Goal: Task Accomplishment & Management: Complete application form

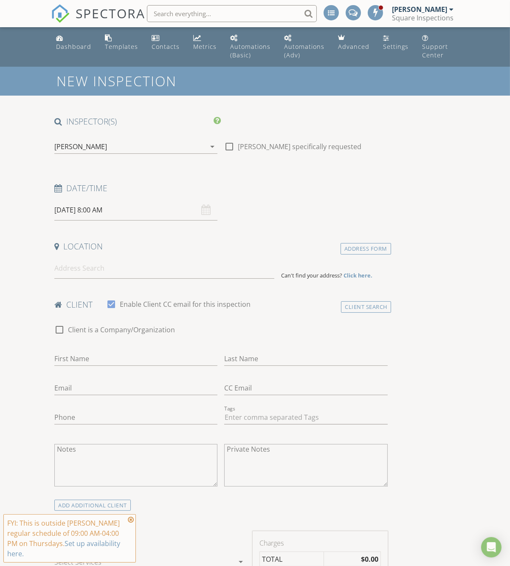
click at [121, 221] on input "08/28/2025 8:00 AM" at bounding box center [135, 210] width 163 height 21
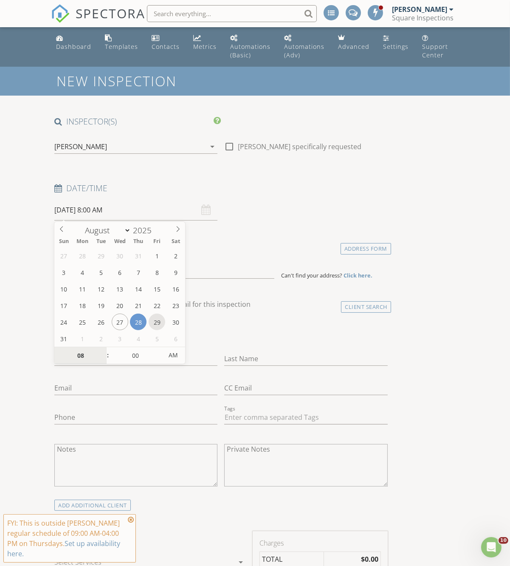
type input "08/29/2025 8:00 AM"
type input "09"
type input "08/29/2025 9:00 AM"
click at [102, 350] on span at bounding box center [104, 351] width 6 height 8
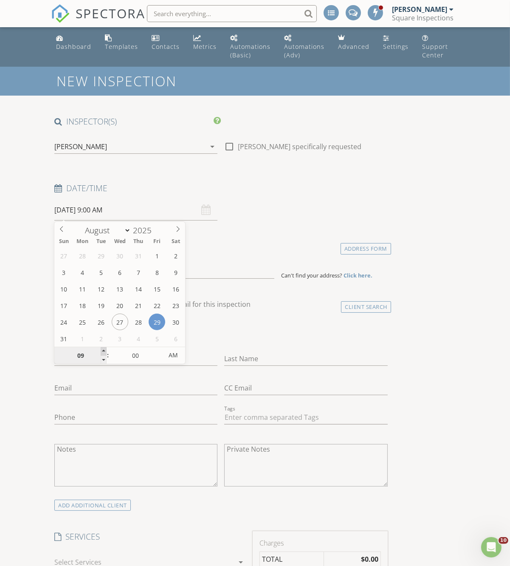
type input "10"
type input "08/29/2025 10:00 AM"
click at [102, 350] on span at bounding box center [104, 351] width 6 height 8
type input "11"
type input "08/29/2025 11:00 AM"
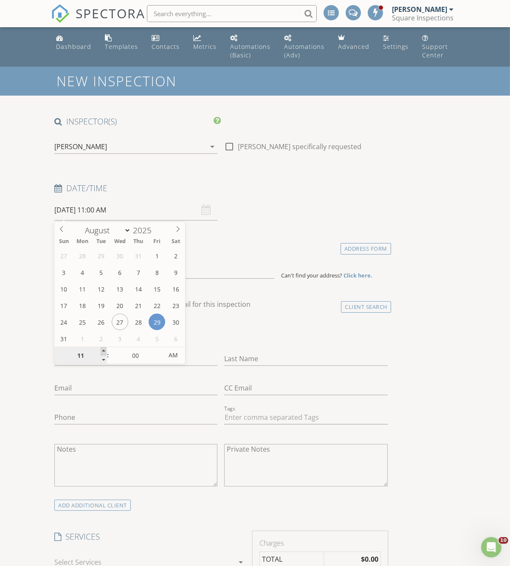
click at [102, 350] on span at bounding box center [104, 351] width 6 height 8
type input "12"
type input "08/29/2025 12:00 PM"
click at [104, 350] on span at bounding box center [104, 351] width 6 height 8
type input "01"
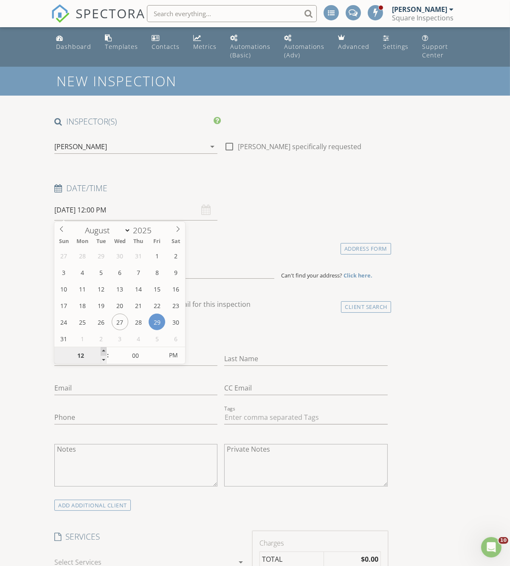
type input "08/29/2025 1:00 PM"
click at [104, 349] on span at bounding box center [104, 351] width 6 height 8
click at [156, 351] on input "00" at bounding box center [135, 355] width 52 height 17
type input "05"
type input "08/29/2025 1:05 PM"
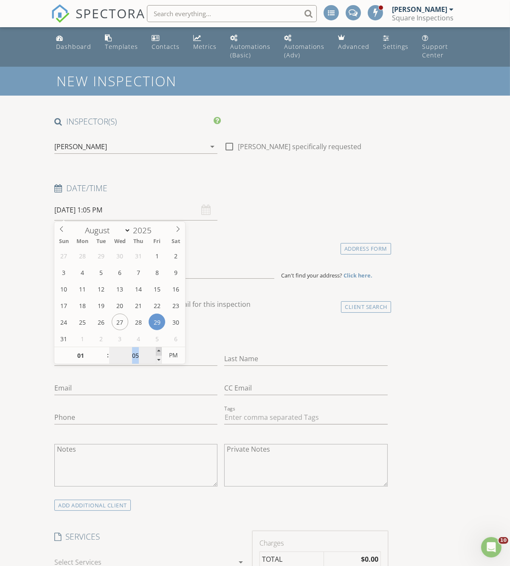
click at [156, 351] on span at bounding box center [159, 351] width 6 height 8
type input "10"
type input "08/29/2025 1:10 PM"
click at [156, 351] on span at bounding box center [159, 351] width 6 height 8
type input "15"
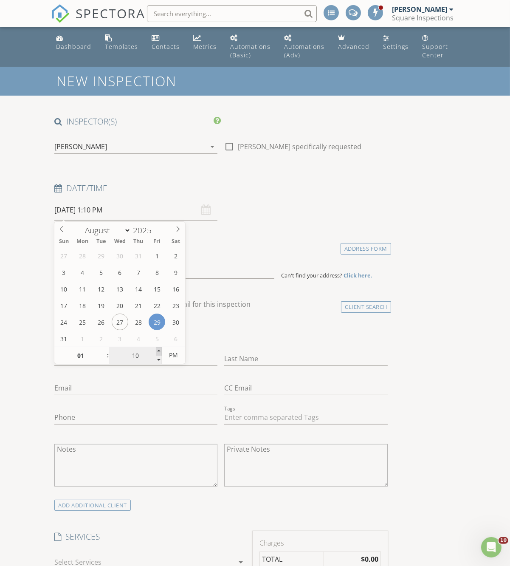
type input "08/29/2025 1:15 PM"
click at [156, 351] on span at bounding box center [159, 351] width 6 height 8
type input "20"
type input "08/29/2025 1:20 PM"
click at [156, 351] on span at bounding box center [159, 351] width 6 height 8
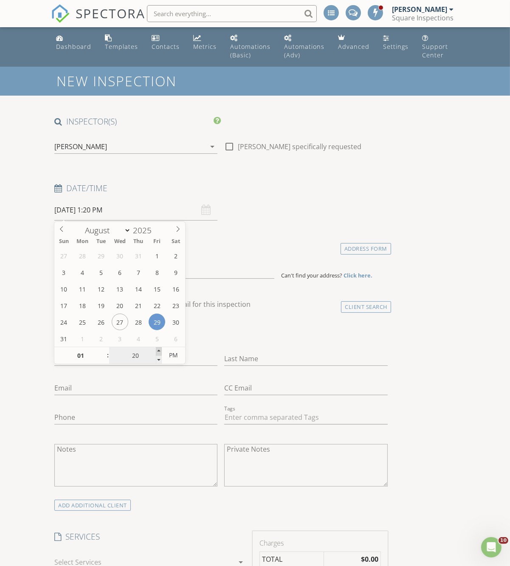
type input "25"
type input "08/29/2025 1:25 PM"
click at [156, 351] on span at bounding box center [159, 351] width 6 height 8
type input "30"
type input "[DATE] 1:30 PM"
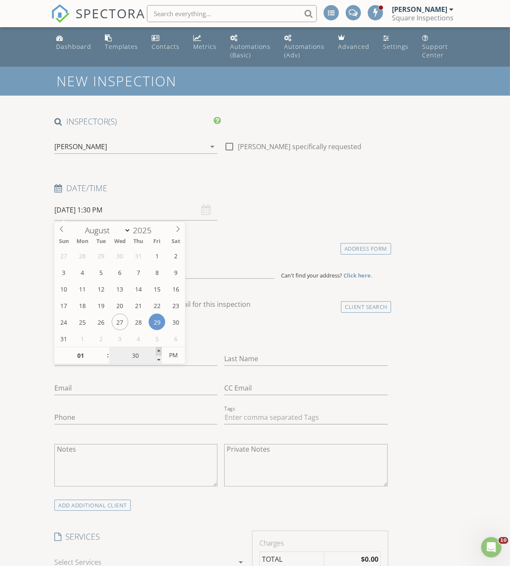
click at [156, 351] on span at bounding box center [159, 351] width 6 height 8
click at [277, 338] on div "check_box_outline_blank Client is a Company/Organization" at bounding box center [221, 334] width 334 height 22
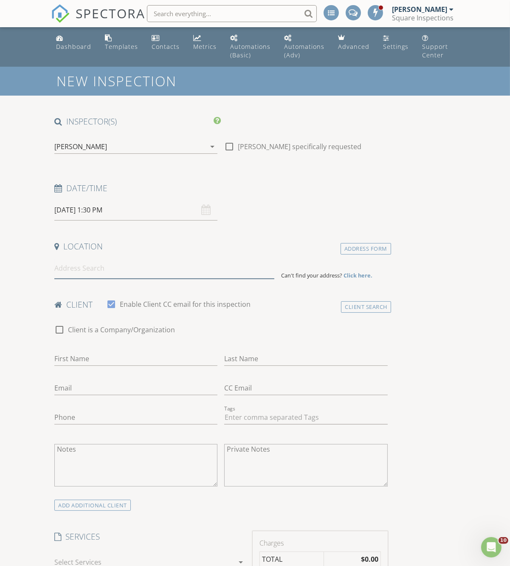
click at [215, 266] on input at bounding box center [164, 268] width 220 height 21
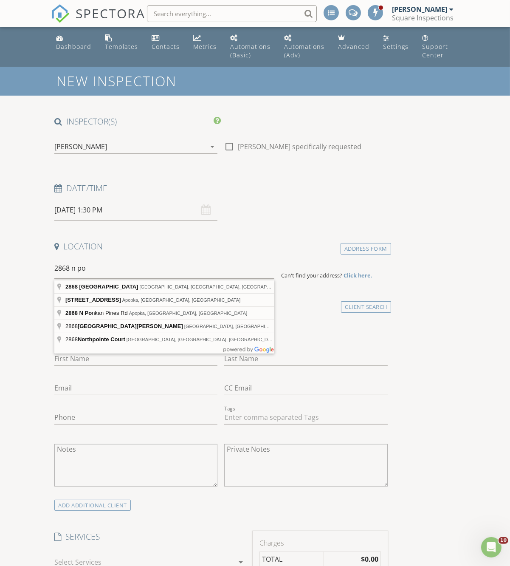
type input "2868 North Powers Drive, Orlando, FL, USA"
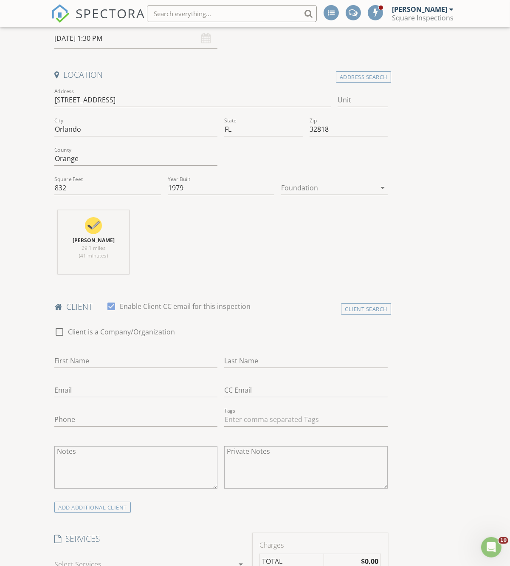
scroll to position [175, 0]
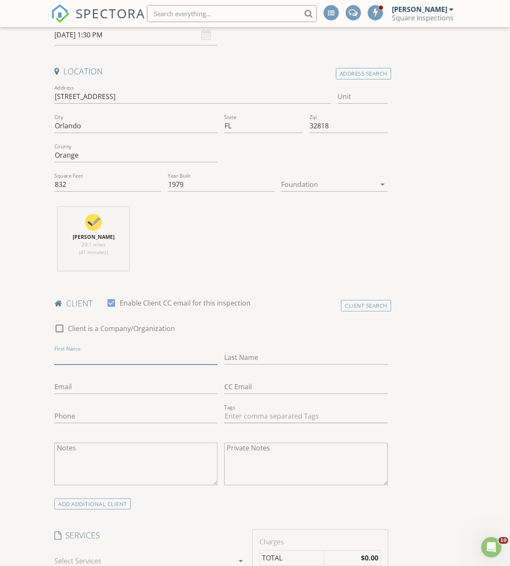
click at [139, 355] on input "First Name" at bounding box center [135, 358] width 163 height 14
type input "[PERSON_NAME]"
click at [122, 416] on input "Phone" at bounding box center [135, 418] width 163 height 14
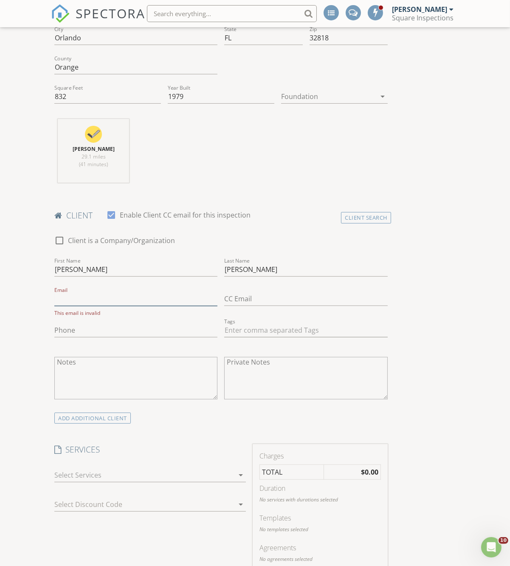
click at [128, 305] on input "Email" at bounding box center [135, 299] width 163 height 14
type input "[EMAIL_ADDRESS][DOMAIN_NAME]"
click at [171, 475] on div at bounding box center [144, 473] width 180 height 14
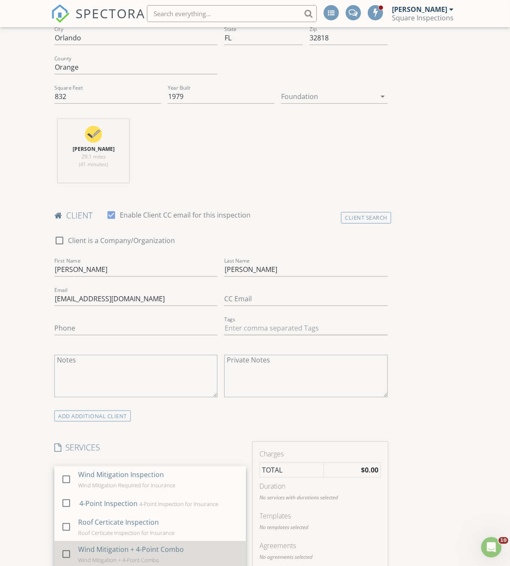
scroll to position [351, 0]
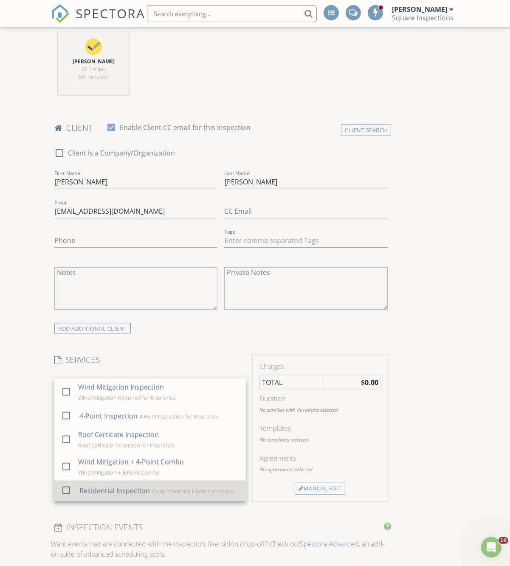
click at [121, 486] on div "Residential Inspection Comprehensive Home Inspection" at bounding box center [159, 490] width 160 height 17
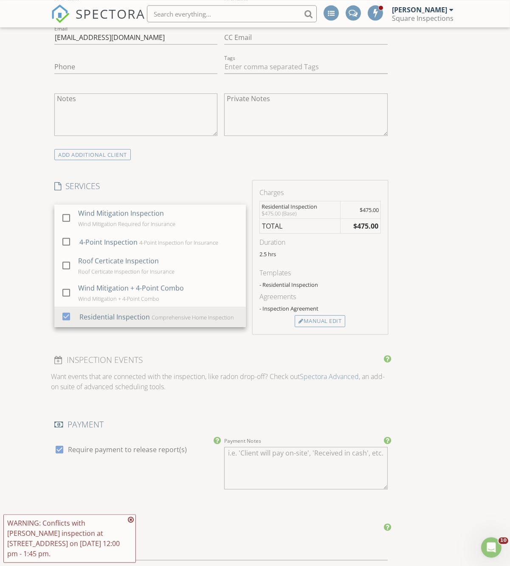
scroll to position [526, 0]
click at [303, 320] on div at bounding box center [301, 320] width 5 height 6
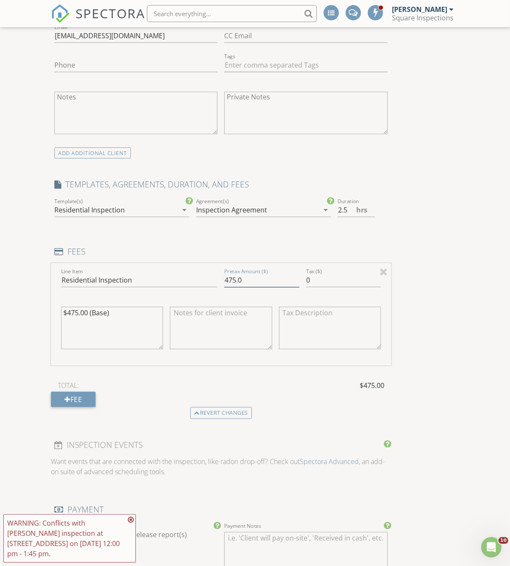
drag, startPoint x: 237, startPoint y: 281, endPoint x: 198, endPoint y: 282, distance: 38.7
click at [224, 282] on input "475.0" at bounding box center [261, 280] width 75 height 14
type input "350.0"
drag, startPoint x: 77, startPoint y: 315, endPoint x: 69, endPoint y: 319, distance: 9.2
click at [69, 319] on textarea "$475.00 (Base)" at bounding box center [112, 328] width 102 height 42
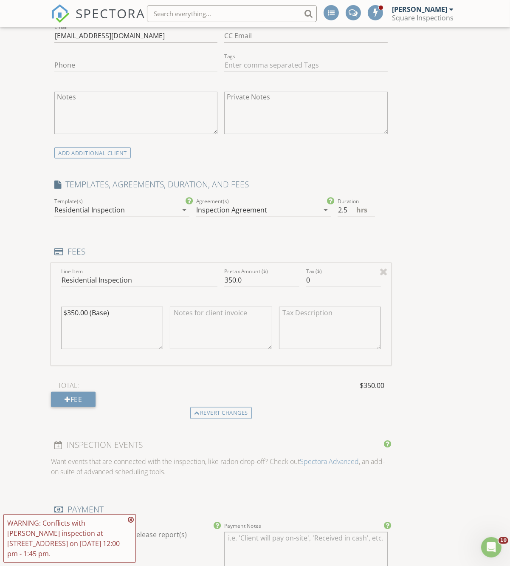
type textarea "$350.00 (Base)"
click at [461, 386] on div "New Inspection INSPECTOR(S) check_box Tiago Oliveira PRIMARY Tiago Oliveira arr…" at bounding box center [255, 410] width 510 height 1739
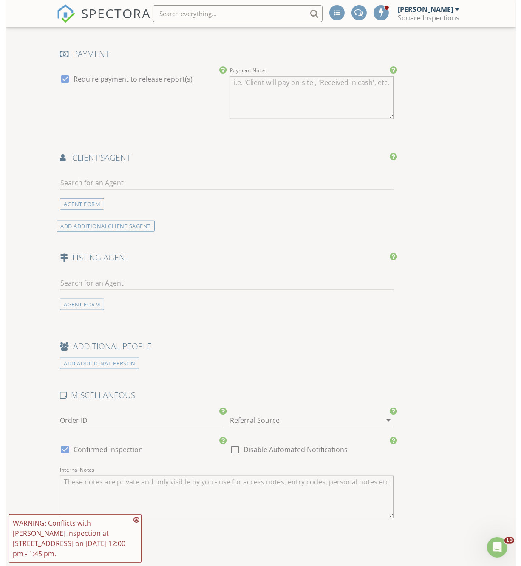
scroll to position [1245, 0]
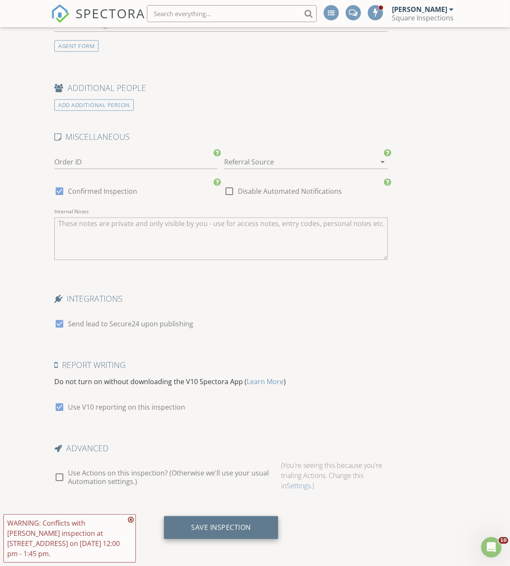
click at [224, 528] on div "Save Inspection" at bounding box center [221, 527] width 60 height 8
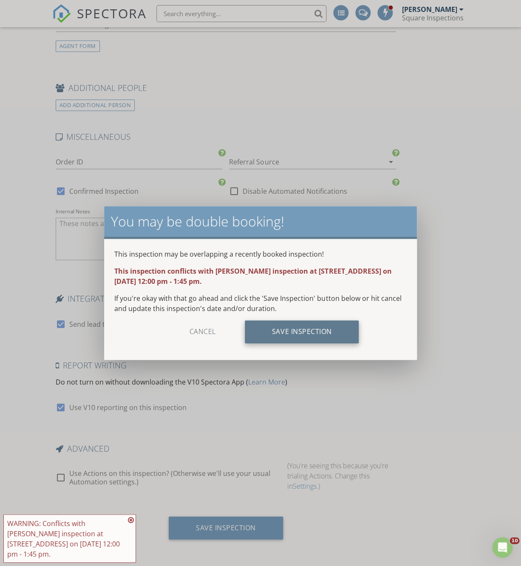
click at [294, 331] on div "Save Inspection" at bounding box center [302, 331] width 114 height 23
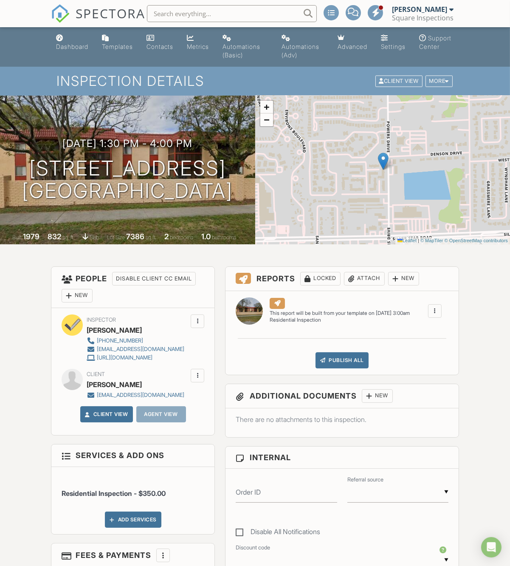
click at [83, 300] on div "New" at bounding box center [77, 296] width 31 height 14
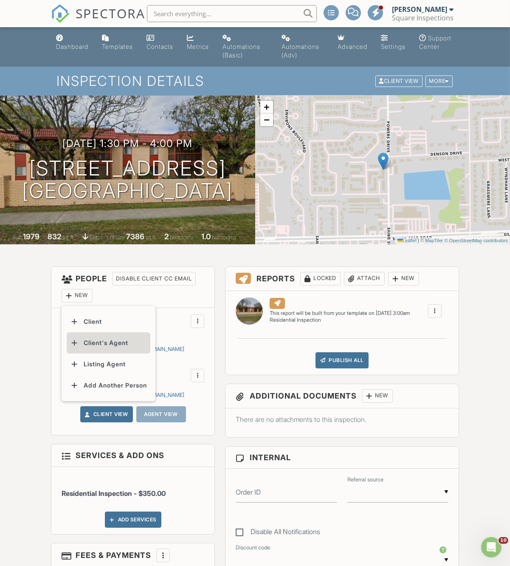
click at [113, 345] on li "Client's Agent" at bounding box center [109, 342] width 84 height 21
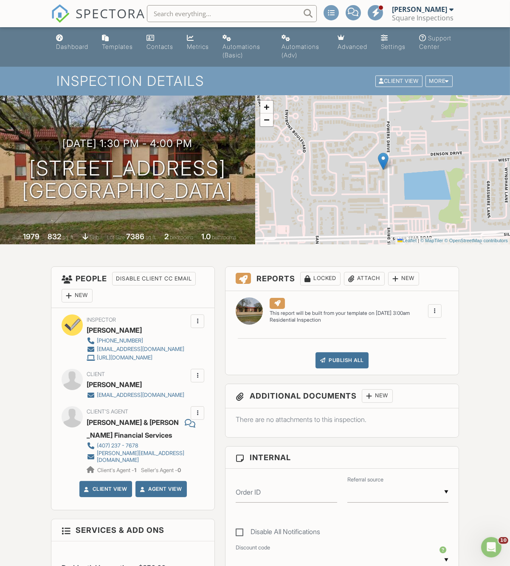
drag, startPoint x: 416, startPoint y: 364, endPoint x: 411, endPoint y: 357, distance: 7.7
click at [416, 363] on div "Publish All Checking report completion" at bounding box center [342, 360] width 212 height 16
click at [261, 356] on div "Publish All Checking report completion" at bounding box center [342, 360] width 212 height 16
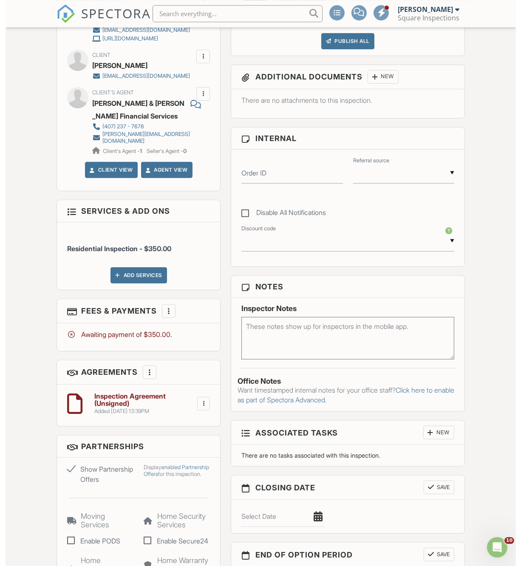
scroll to position [351, 0]
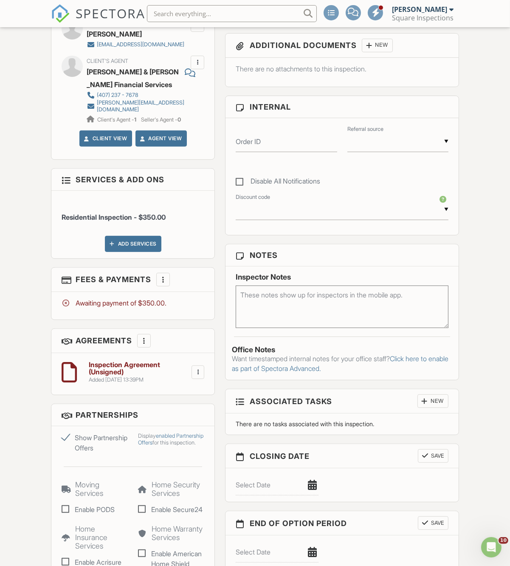
click at [144, 343] on div "More" at bounding box center [144, 341] width 14 height 14
click at [171, 366] on li "Add Agreement" at bounding box center [195, 366] width 105 height 21
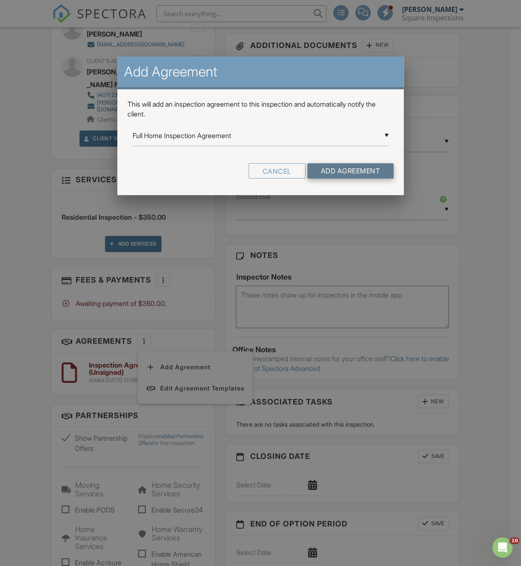
click at [333, 176] on input "Add Agreement" at bounding box center [350, 170] width 87 height 15
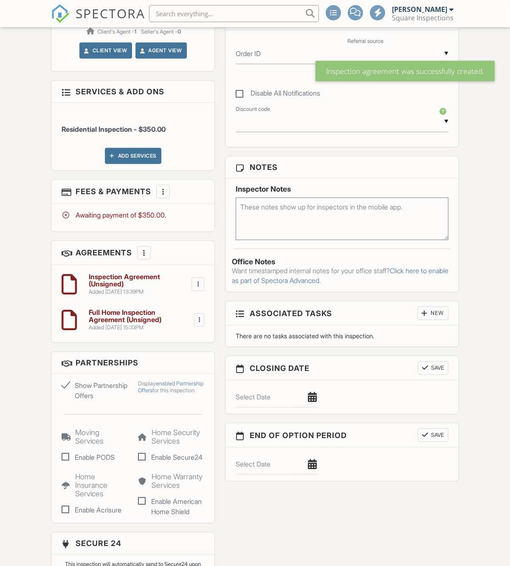
click at [195, 284] on div at bounding box center [198, 284] width 8 height 8
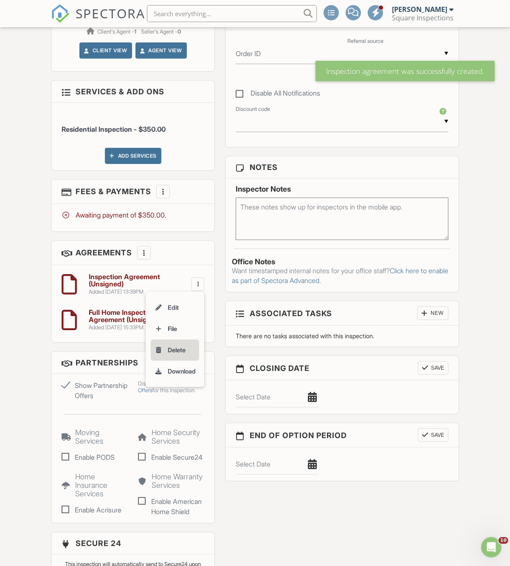
click at [166, 350] on li "Delete" at bounding box center [175, 350] width 48 height 21
